Goal: Find contact information: Obtain details needed to contact an individual or organization

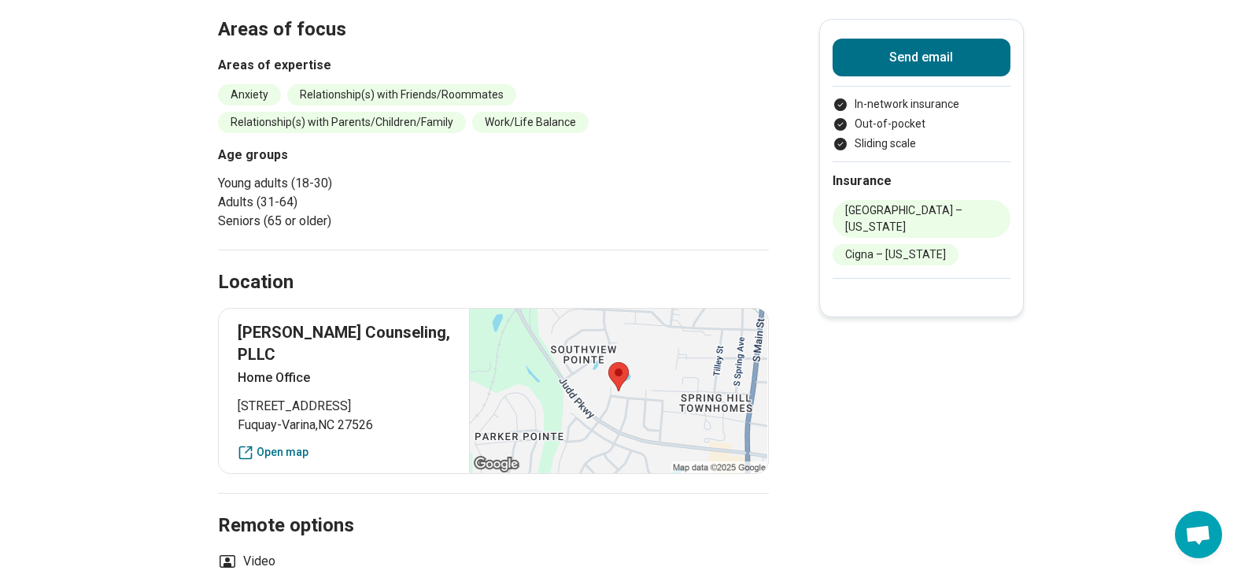
scroll to position [393, 0]
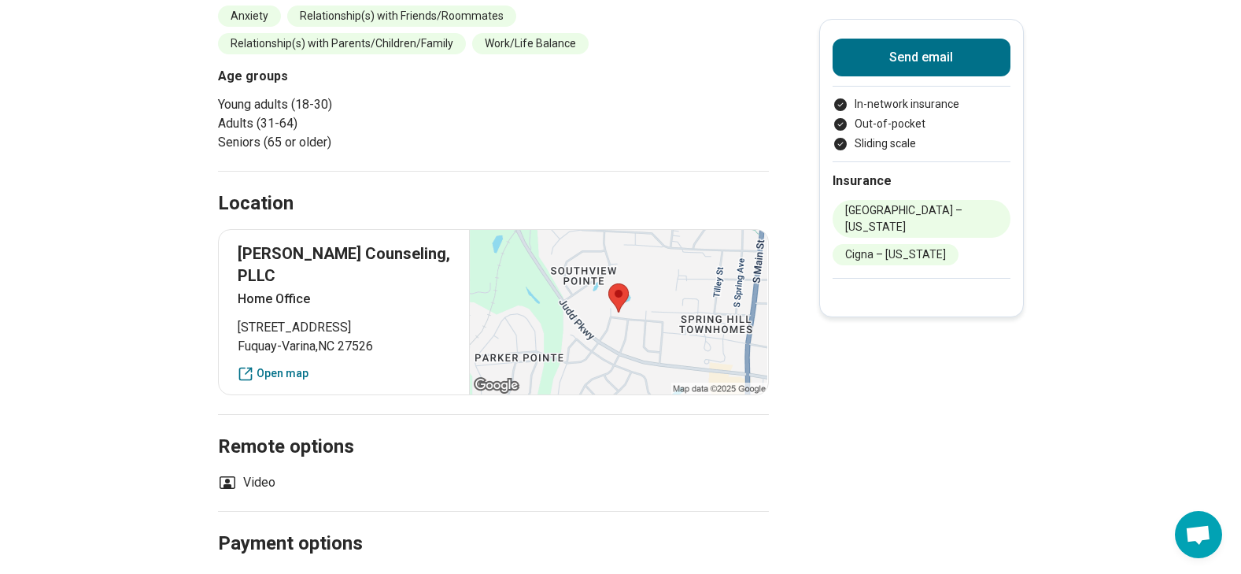
click at [249, 327] on span "[STREET_ADDRESS]" at bounding box center [344, 327] width 213 height 19
click at [249, 326] on span "[STREET_ADDRESS]" at bounding box center [344, 327] width 213 height 19
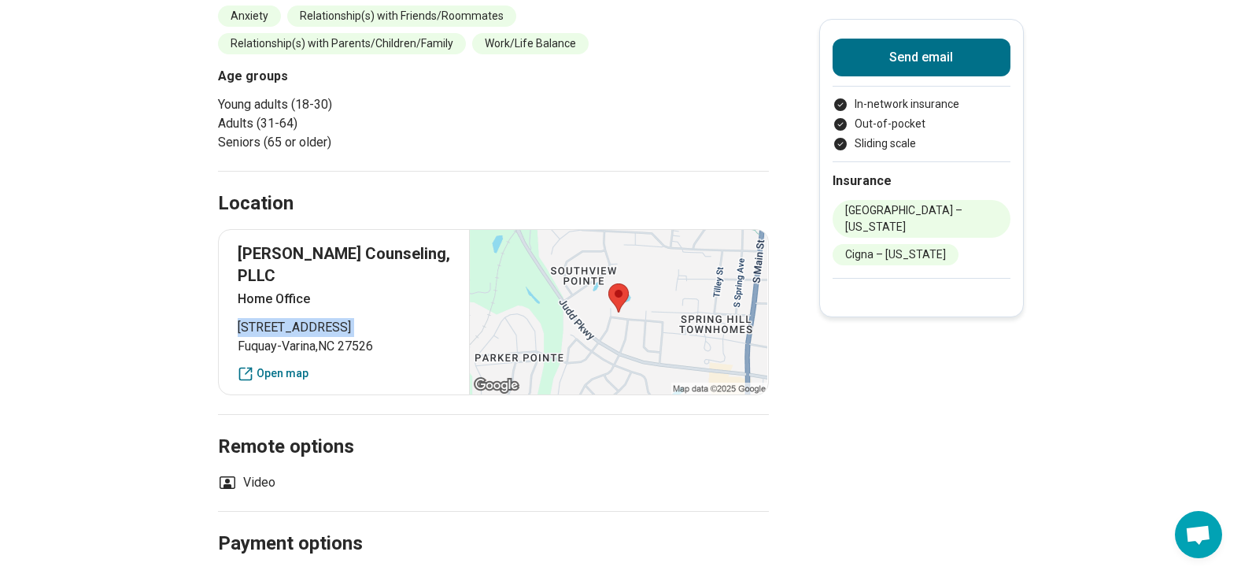
click at [249, 326] on span "[STREET_ADDRESS]" at bounding box center [344, 327] width 213 height 19
drag, startPoint x: 249, startPoint y: 326, endPoint x: 241, endPoint y: 328, distance: 9.0
click at [243, 327] on span "[STREET_ADDRESS]" at bounding box center [344, 327] width 213 height 19
drag, startPoint x: 240, startPoint y: 328, endPoint x: 419, endPoint y: 358, distance: 181.9
click at [419, 358] on div "[PERSON_NAME] Counseling, PLLC Home Office [STREET_ADDRESS][PERSON_NAME] Open m…" at bounding box center [493, 312] width 551 height 166
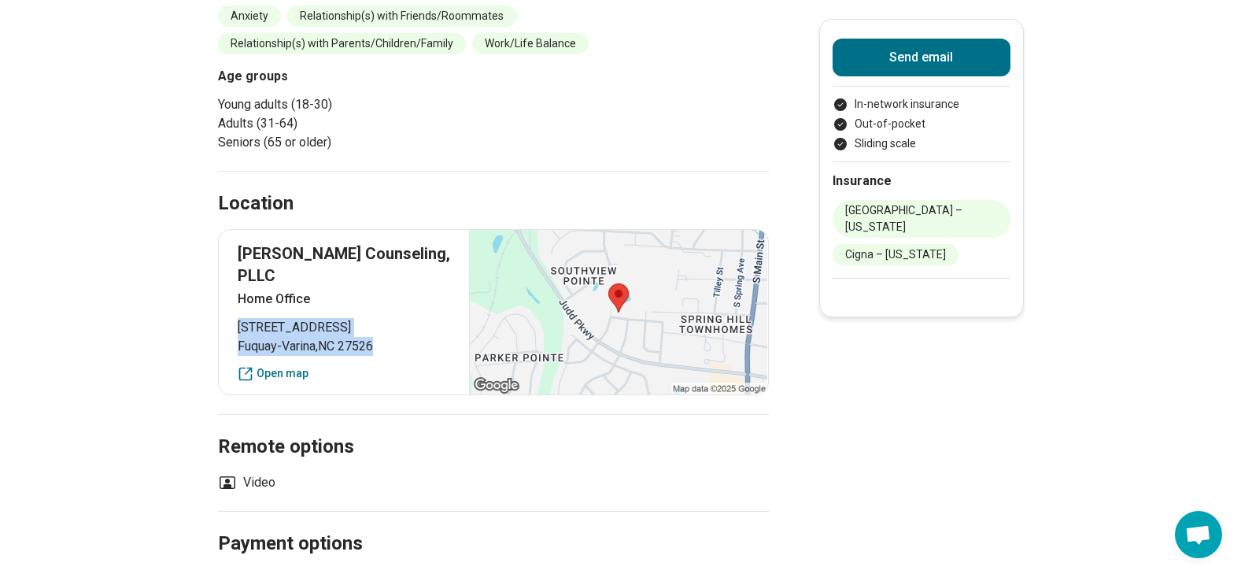
drag, startPoint x: 419, startPoint y: 358, endPoint x: 356, endPoint y: 341, distance: 66.0
copy p "[STREET_ADDRESS][PERSON_NAME]"
